Goal: Information Seeking & Learning: Learn about a topic

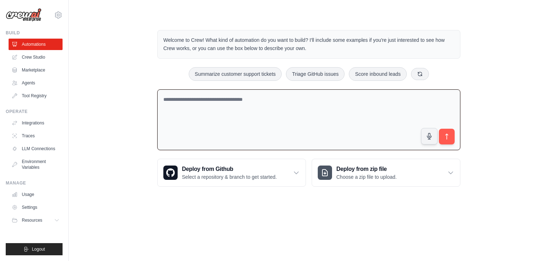
click at [254, 105] on textarea at bounding box center [308, 119] width 303 height 61
click at [49, 66] on link "Marketplace" at bounding box center [36, 69] width 54 height 11
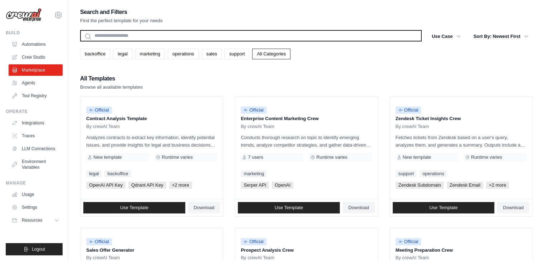
click at [177, 34] on input "text" at bounding box center [250, 35] width 341 height 11
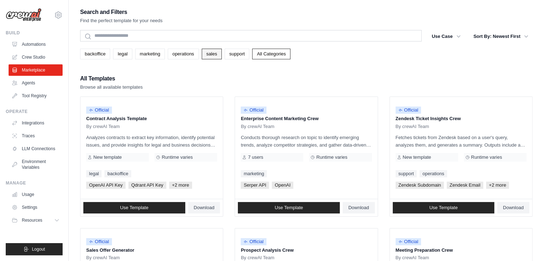
click at [214, 53] on link "sales" at bounding box center [212, 54] width 20 height 11
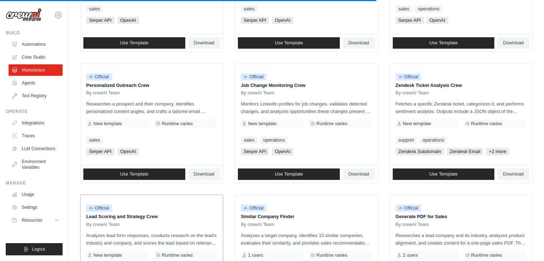
scroll to position [293, 0]
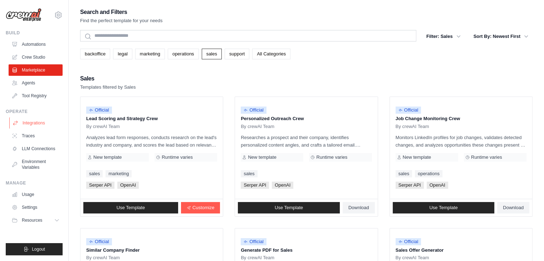
click at [49, 126] on link "Integrations" at bounding box center [36, 122] width 54 height 11
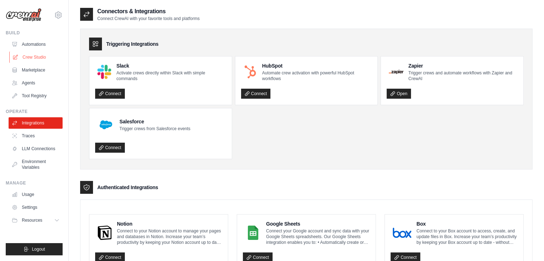
click at [44, 58] on link "Crew Studio" at bounding box center [36, 56] width 54 height 11
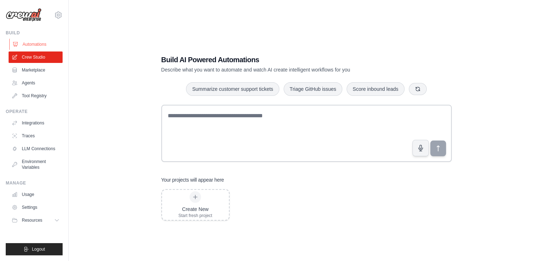
click at [45, 46] on link "Automations" at bounding box center [36, 44] width 54 height 11
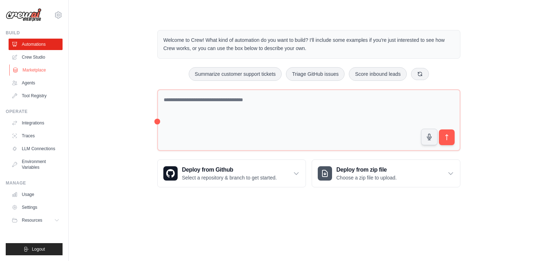
click at [44, 72] on link "Marketplace" at bounding box center [36, 69] width 54 height 11
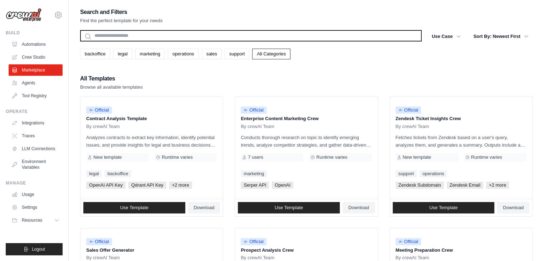
click at [120, 36] on input "text" at bounding box center [250, 35] width 341 height 11
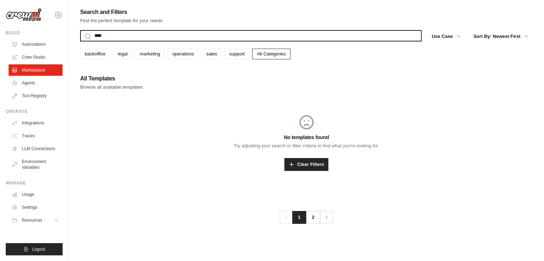
click at [80, 41] on button "Search" at bounding box center [80, 41] width 0 height 0
click at [102, 36] on input "****" at bounding box center [250, 35] width 341 height 11
type input "********"
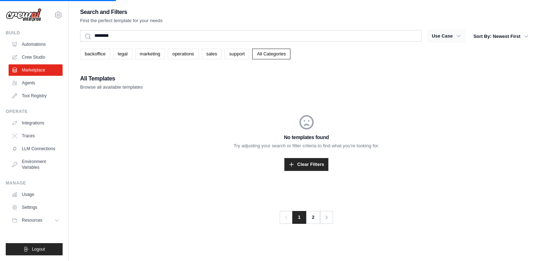
click at [459, 40] on button "Use Case" at bounding box center [446, 36] width 38 height 13
click at [446, 31] on button "Use Case" at bounding box center [446, 36] width 38 height 13
